Goal: Task Accomplishment & Management: Manage account settings

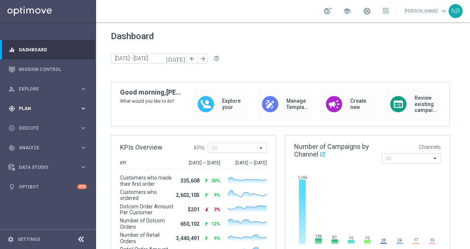
click at [27, 112] on div "gps_fixed Plan keyboard_arrow_right" at bounding box center [47, 109] width 95 height 20
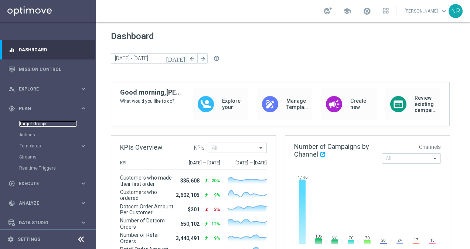
click at [35, 124] on link "Target Groups" at bounding box center [48, 124] width 58 height 6
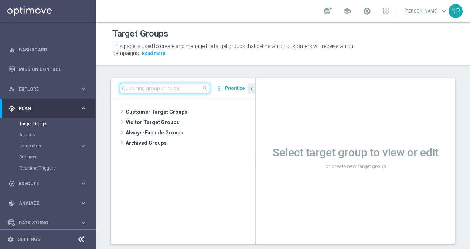
click at [127, 84] on input at bounding box center [165, 88] width 90 height 10
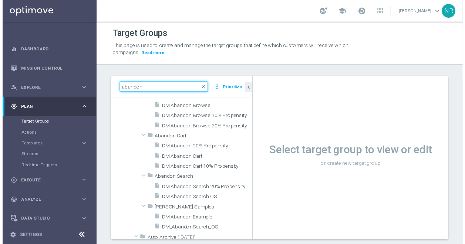
scroll to position [631, 0]
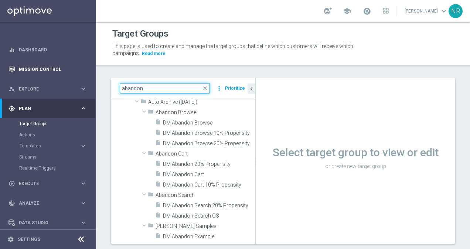
type input "abandon"
click at [60, 72] on link "Mission Control" at bounding box center [53, 70] width 68 height 20
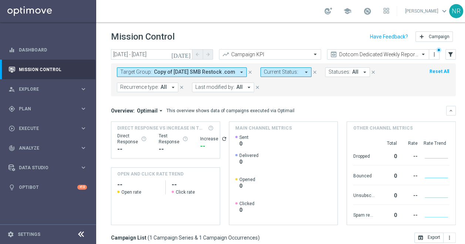
click at [248, 72] on icon "close" at bounding box center [249, 72] width 5 height 5
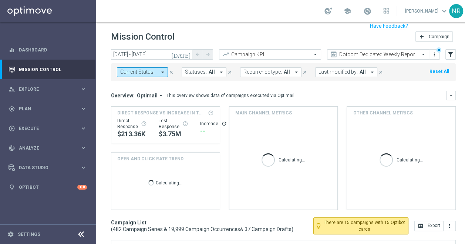
scroll to position [126, 0]
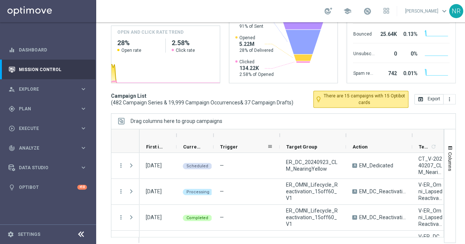
click at [246, 150] on div "Trigger" at bounding box center [243, 146] width 47 height 11
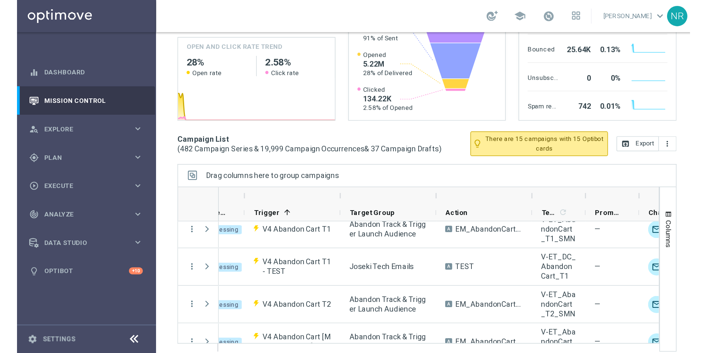
scroll to position [1627, 0]
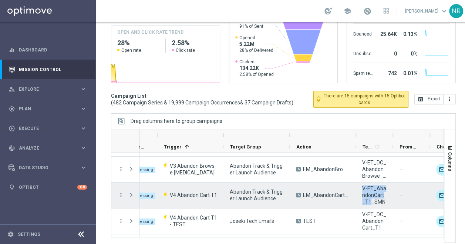
drag, startPoint x: 359, startPoint y: 189, endPoint x: 368, endPoint y: 202, distance: 15.9
click at [368, 202] on div "V-ET_AbandonCart_T1_SMN" at bounding box center [374, 195] width 37 height 26
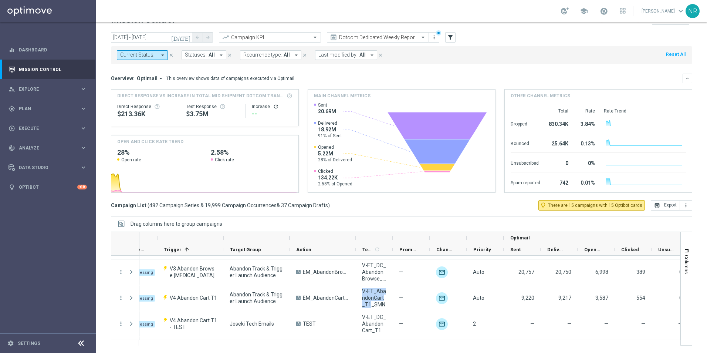
scroll to position [1701, 0]
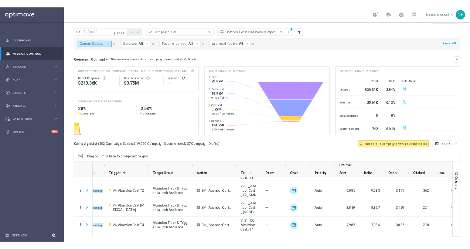
scroll to position [1716, 0]
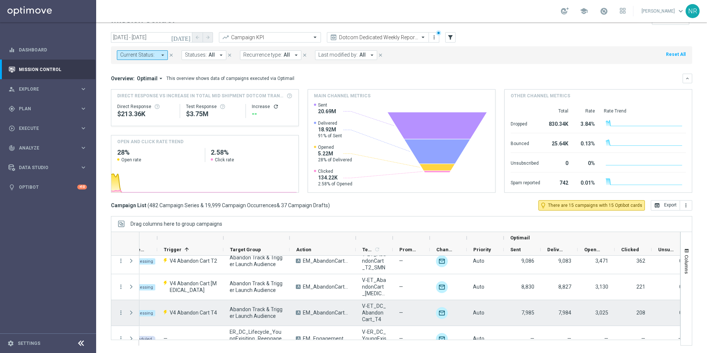
drag, startPoint x: 381, startPoint y: 332, endPoint x: 373, endPoint y: 311, distance: 23.4
click at [366, 249] on span "V-ET_DC_AbandonCart_T4" at bounding box center [374, 312] width 24 height 20
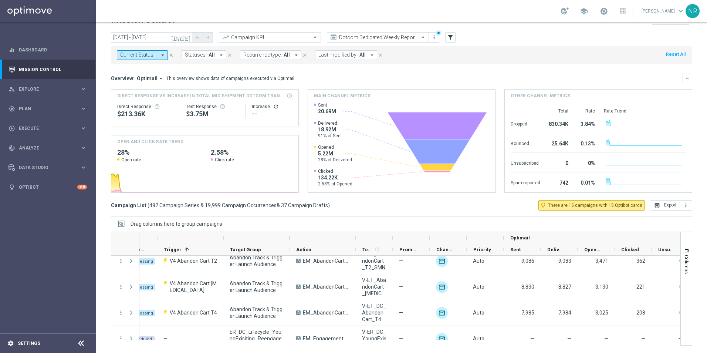
drag, startPoint x: 149, startPoint y: 172, endPoint x: 37, endPoint y: 345, distance: 206.1
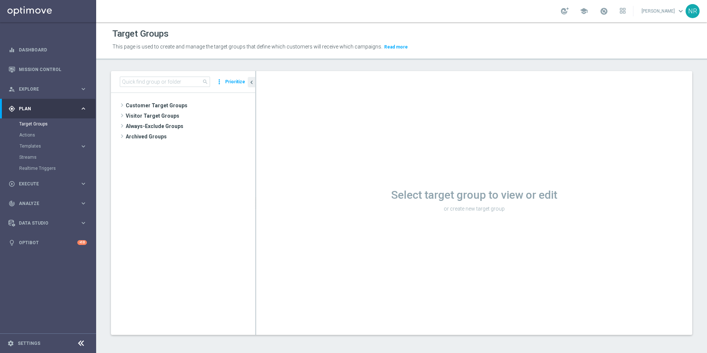
click at [417, 9] on div "school Nick Russo keyboard_arrow_down NR" at bounding box center [401, 11] width 611 height 22
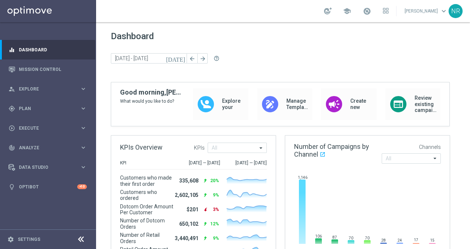
click at [27, 28] on sidenavbar "equalizer Dashboard Mission Control" at bounding box center [48, 124] width 96 height 249
click at [40, 92] on div "person_search Explore" at bounding box center [44, 89] width 71 height 7
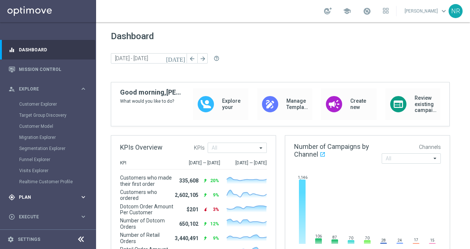
click at [39, 197] on span "Plan" at bounding box center [49, 197] width 61 height 4
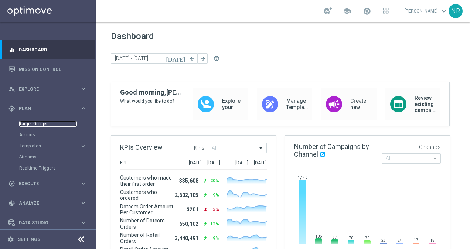
click at [40, 122] on link "Target Groups" at bounding box center [48, 124] width 58 height 6
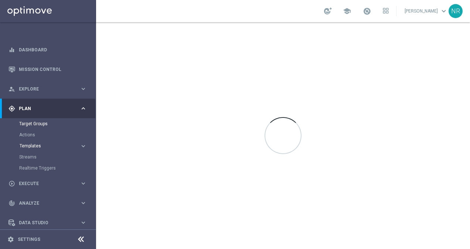
click at [28, 147] on span "Templates" at bounding box center [46, 146] width 53 height 4
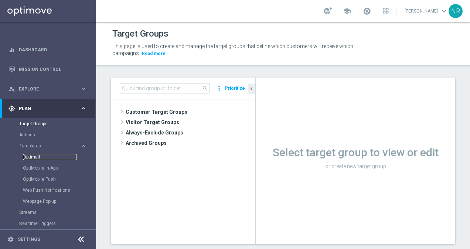
click at [34, 158] on link "Optimail" at bounding box center [50, 157] width 54 height 6
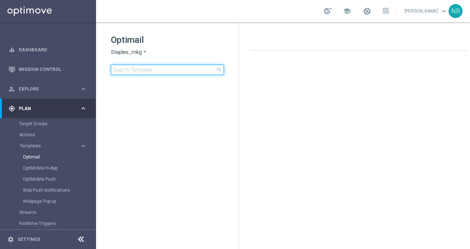
click at [138, 70] on input at bounding box center [167, 70] width 113 height 10
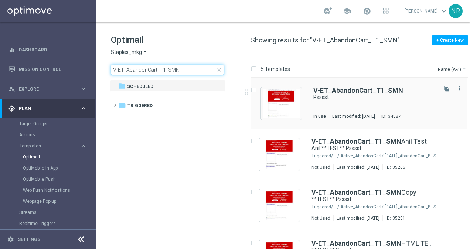
type input "V-ET_AbandonCart_T1_SMN"
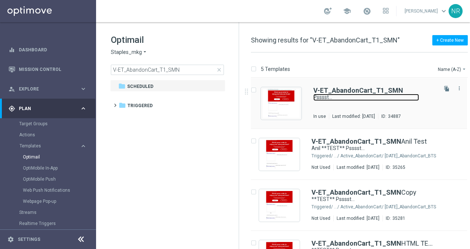
click at [347, 94] on link "Psssst..." at bounding box center [367, 97] width 106 height 7
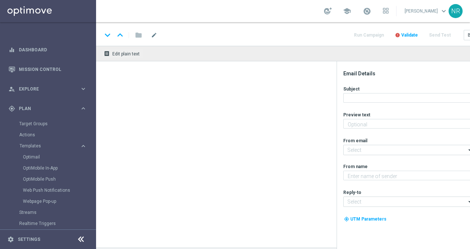
type textarea "We noticed you forgot these items in your cart."
type input "[EMAIL_ADDRESS][DOMAIN_NAME]"
type textarea "Staples"
type input "[EMAIL_ADDRESS][DOMAIN_NAME]"
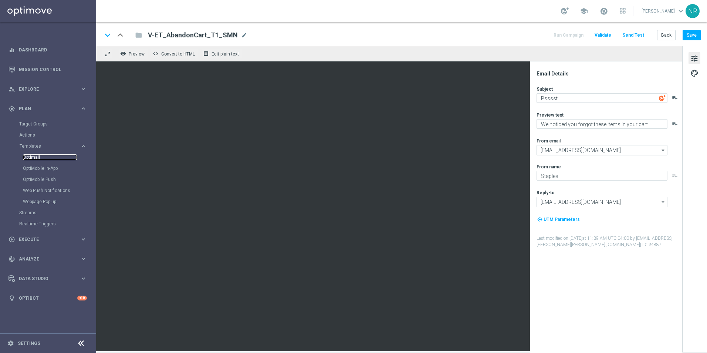
click at [37, 158] on link "Optimail" at bounding box center [50, 157] width 54 height 6
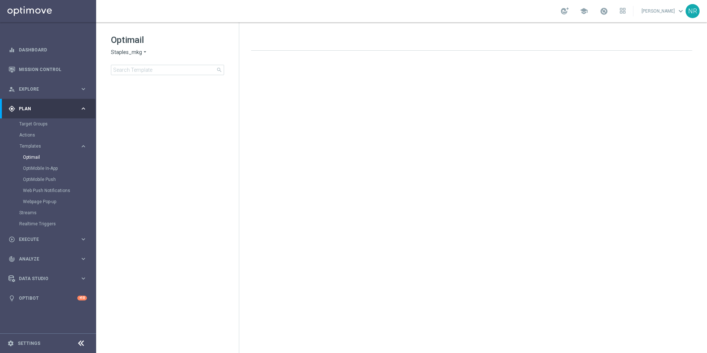
drag, startPoint x: 452, startPoint y: 12, endPoint x: 498, endPoint y: -21, distance: 56.4
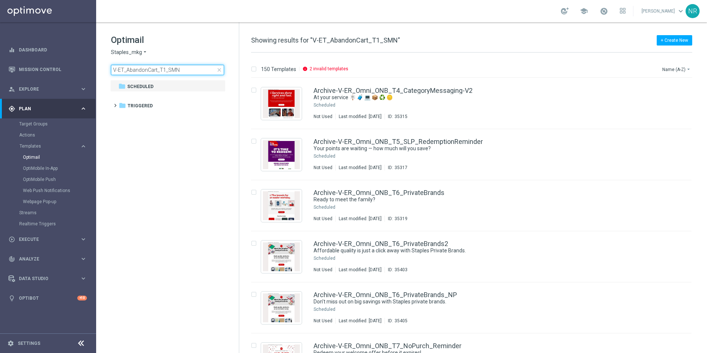
click at [165, 71] on input "V-ET_AbandonCart_T1_SMN" at bounding box center [167, 70] width 113 height 10
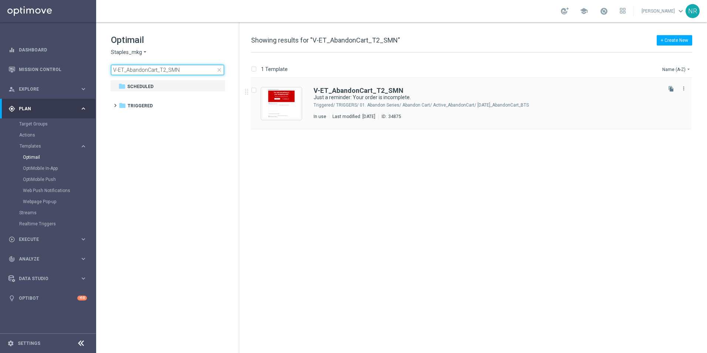
type input "V-ET_AbandonCart_T2_SMN"
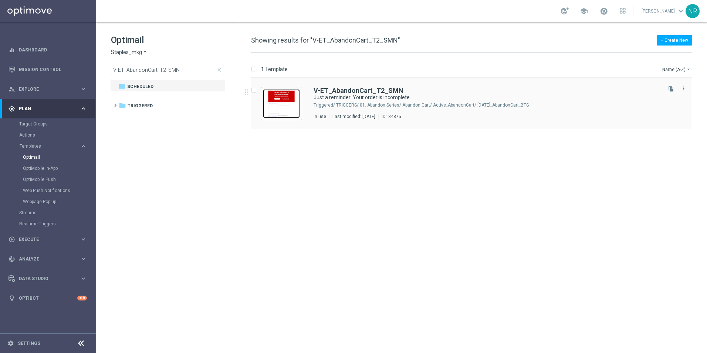
click at [281, 101] on img "Press SPACE to select this row." at bounding box center [281, 103] width 37 height 29
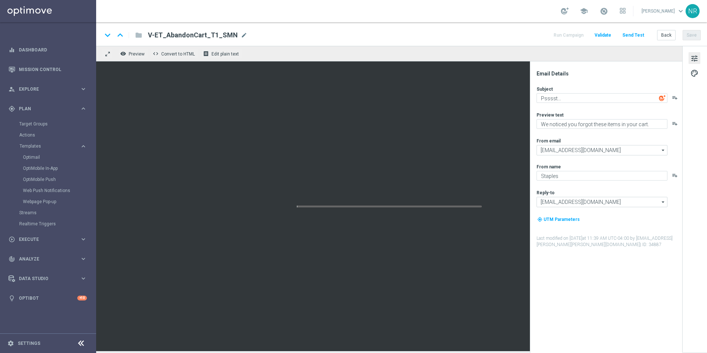
type textarea "Just a reminder: Your order is incomplete."
type textarea "You searched, we saved."
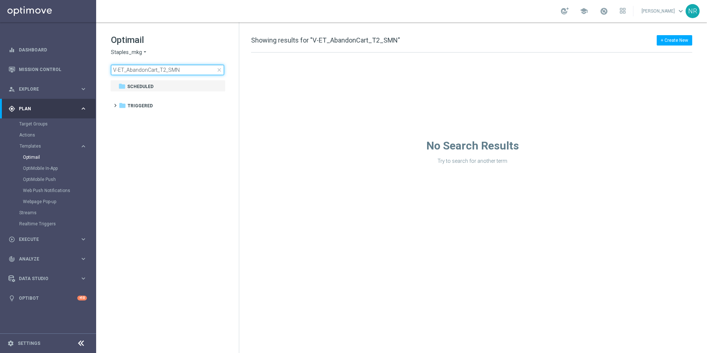
click at [164, 71] on input "V-ET_AbandonCart_T2_SMN" at bounding box center [167, 70] width 113 height 10
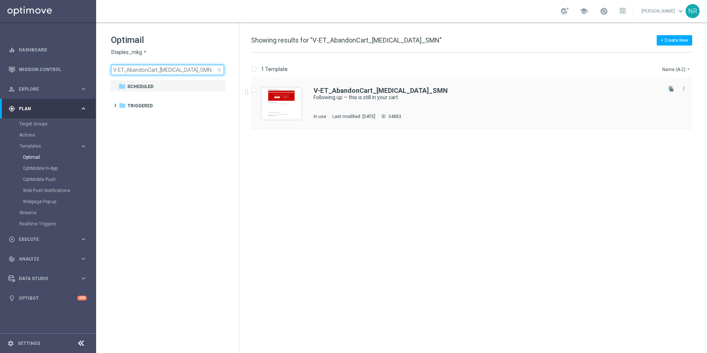
type input "V-ET_AbandonCart_[MEDICAL_DATA]_SMN"
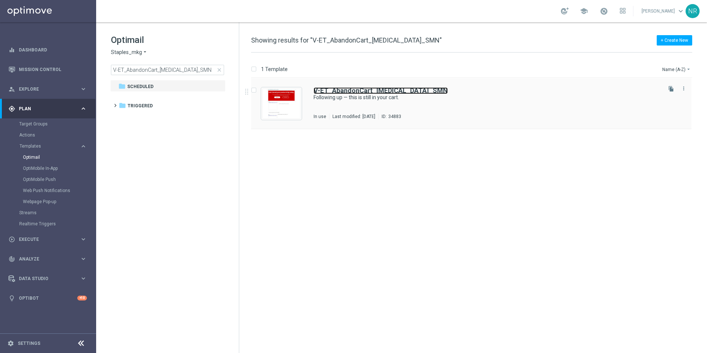
click at [336, 90] on b "V-ET_AbandonCart_[MEDICAL_DATA]_SMN" at bounding box center [381, 91] width 134 height 8
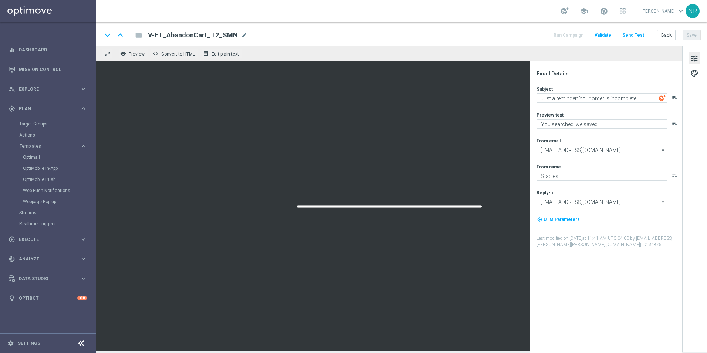
type textarea "Following up — this is still in your cart."
type textarea "We saved your order for you."
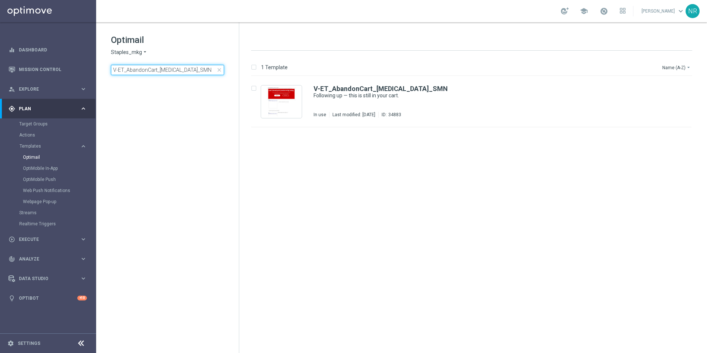
click at [165, 65] on input "V-ET_AbandonCart_[MEDICAL_DATA]_SMN" at bounding box center [167, 70] width 113 height 10
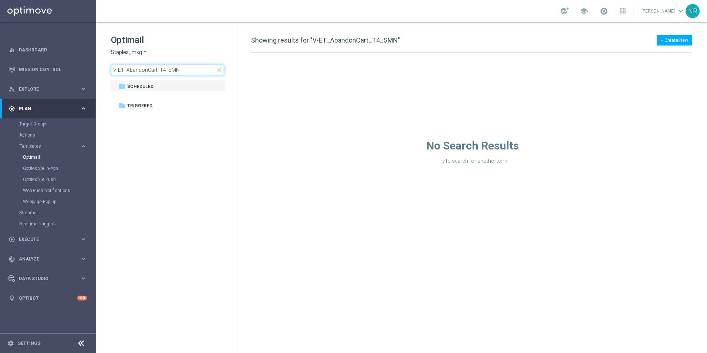
drag, startPoint x: 163, startPoint y: 69, endPoint x: 207, endPoint y: 72, distance: 43.8
click at [207, 72] on input "V-ET_AbandonCart_T4_SMN" at bounding box center [167, 70] width 113 height 10
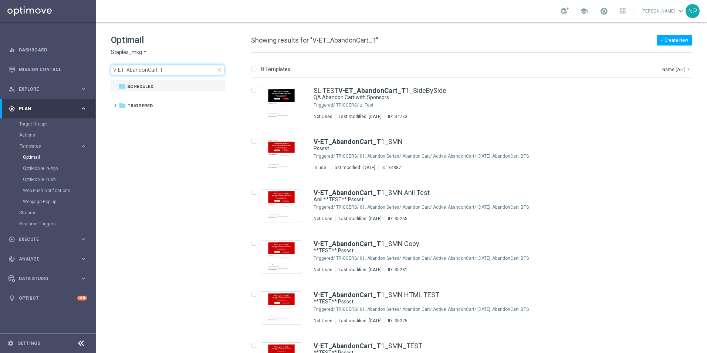
click at [126, 73] on input "V-ET_AbandonCart_T" at bounding box center [167, 70] width 113 height 10
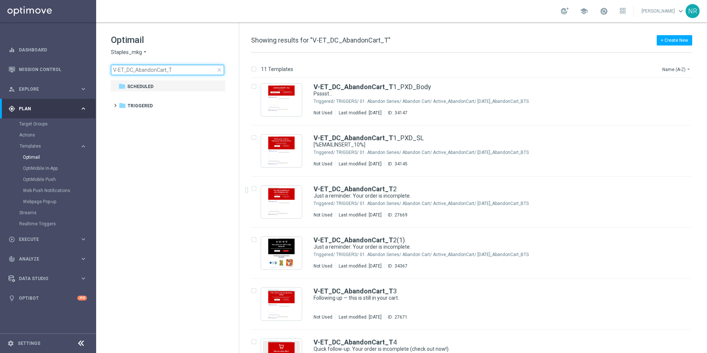
scroll to position [287, 0]
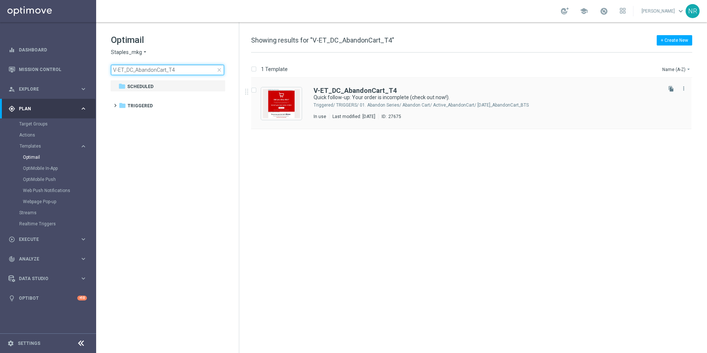
type input "V-ET_DC_AbandonCart_T4"
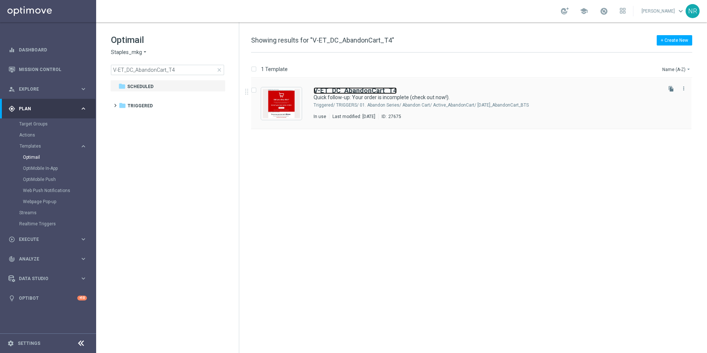
click at [362, 91] on b "V-ET_DC_AbandonCart_T4" at bounding box center [355, 91] width 83 height 8
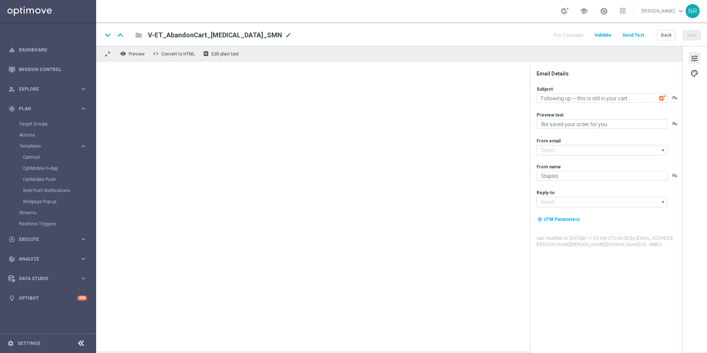
type input "[EMAIL_ADDRESS][DOMAIN_NAME]"
type textarea "Quick follow-up: Your order is incomplete (check out now!)."
type textarea "Complete your purchase here!"
